Goal: Use online tool/utility

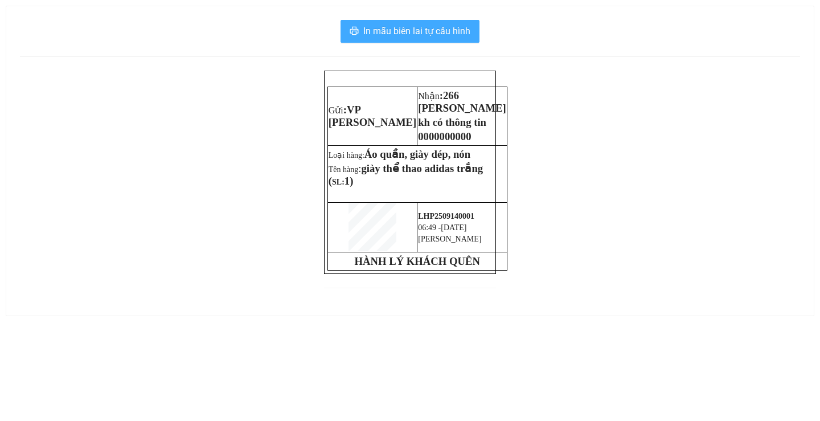
click at [421, 31] on span "In mẫu biên lai tự cấu hình" at bounding box center [416, 31] width 107 height 14
